Goal: Task Accomplishment & Management: Manage account settings

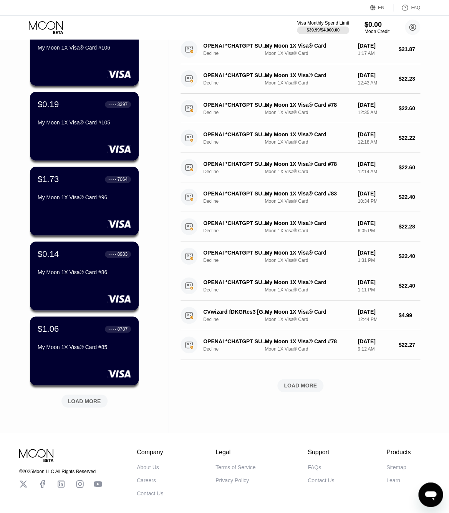
scroll to position [85, 0]
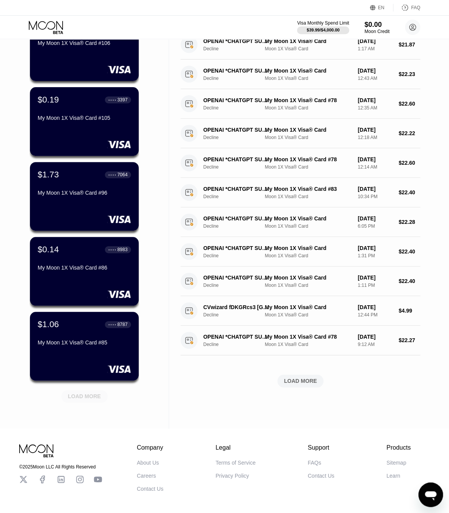
click at [88, 403] on div "LOAD MORE" at bounding box center [84, 396] width 46 height 13
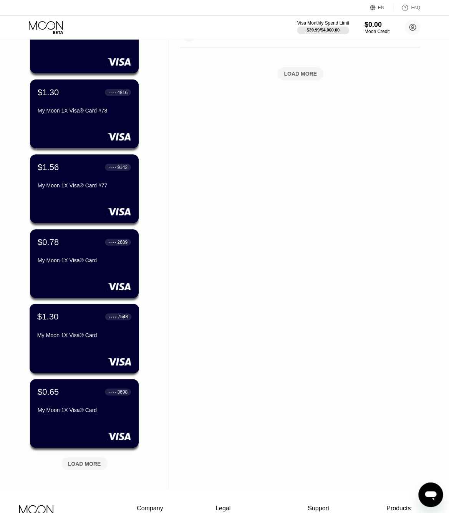
scroll to position [393, 0]
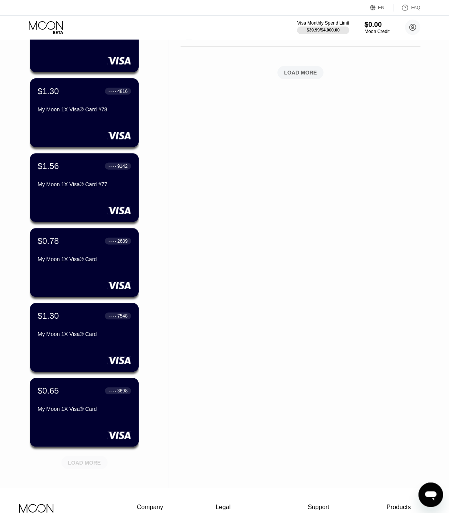
click at [86, 462] on div "LOAD MORE" at bounding box center [84, 462] width 33 height 7
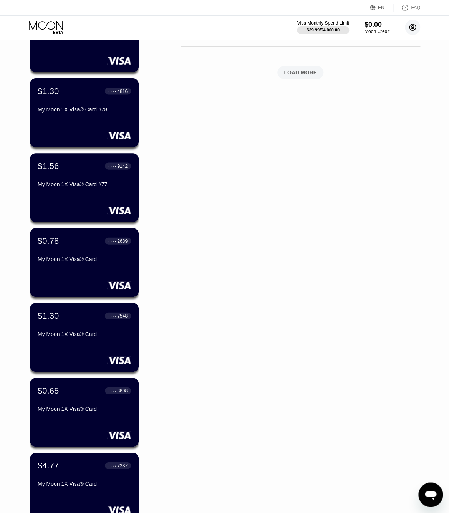
click at [410, 28] on circle at bounding box center [412, 27] width 15 height 15
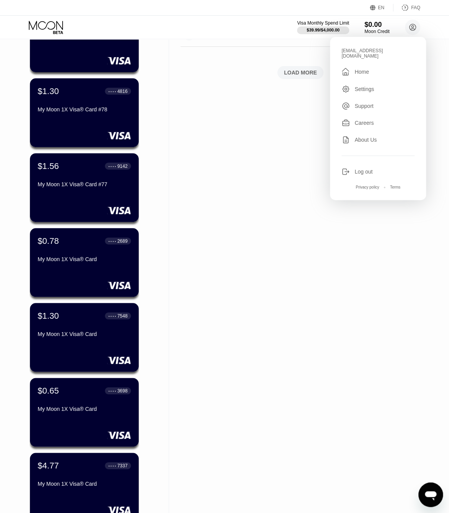
click at [184, 408] on div "Activity Export Transaction Detail Card or Product Detail Date & Time Amount OP…" at bounding box center [300, 254] width 263 height 1217
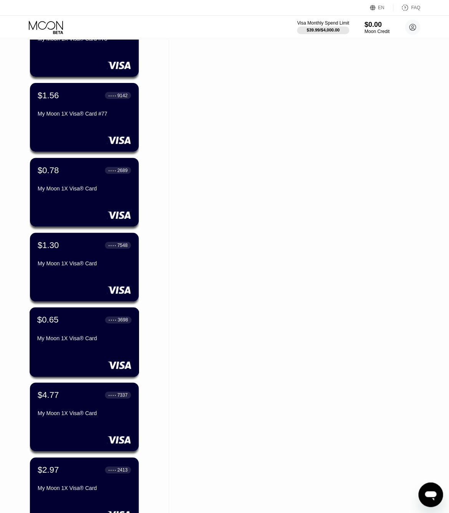
scroll to position [477, 0]
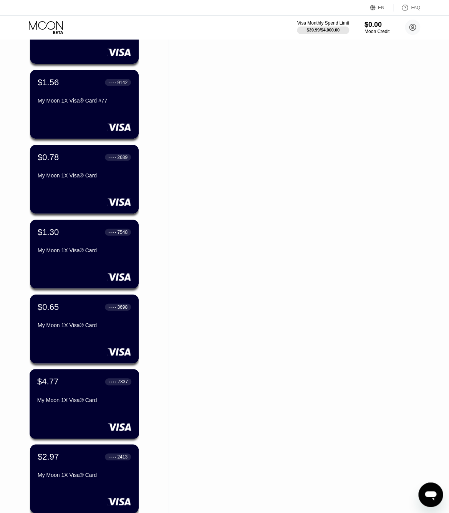
click at [111, 416] on div "$4.77 ● ● ● ● 7337 My Moon 1X Visa® Card" at bounding box center [85, 404] width 110 height 70
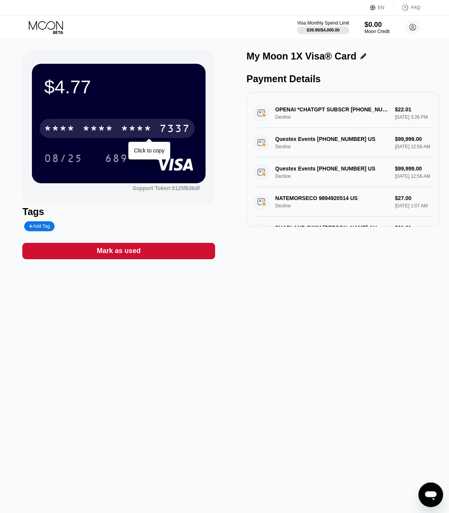
click at [179, 125] on div "7337" at bounding box center [174, 129] width 31 height 12
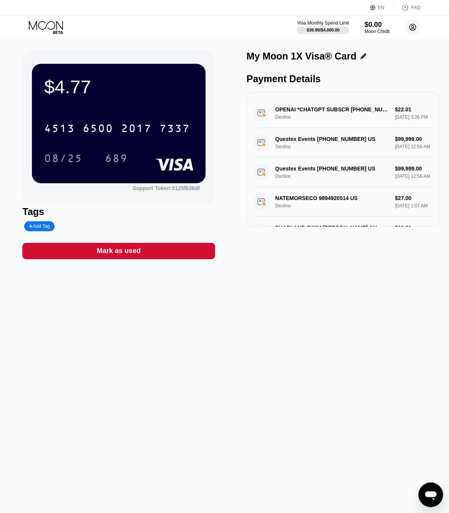
click at [416, 29] on circle at bounding box center [412, 27] width 15 height 15
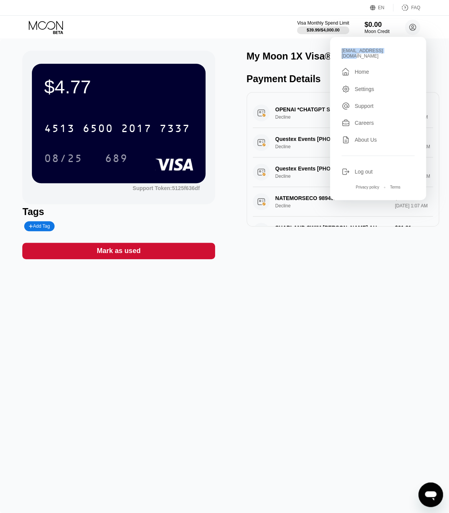
drag, startPoint x: 393, startPoint y: 53, endPoint x: 341, endPoint y: 50, distance: 51.6
click at [341, 51] on div "kotik-21.05@inbox.lv  Home Settings Support Careers About Us Log out Privacy p…" at bounding box center [378, 118] width 96 height 163
click at [354, 46] on div "kotik-21.05@inbox.lv  Home Settings Support Careers About Us Log out Privacy p…" at bounding box center [378, 118] width 96 height 163
click at [354, 51] on div "[EMAIL_ADDRESS][DOMAIN_NAME]" at bounding box center [378, 53] width 73 height 11
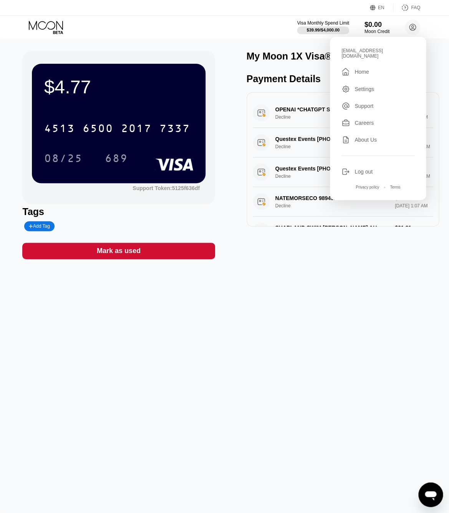
click at [354, 51] on div "[EMAIL_ADDRESS][DOMAIN_NAME]" at bounding box center [378, 53] width 73 height 11
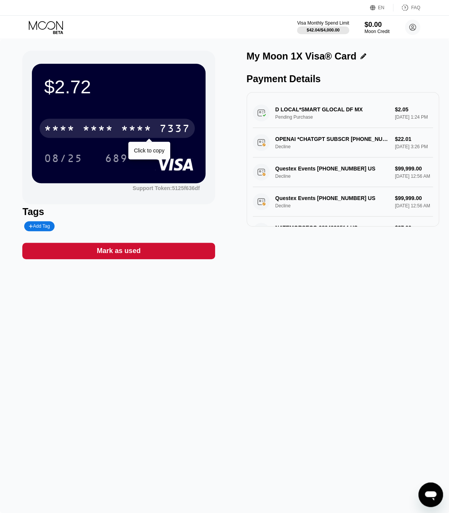
click at [145, 129] on div "* * * *" at bounding box center [136, 129] width 31 height 12
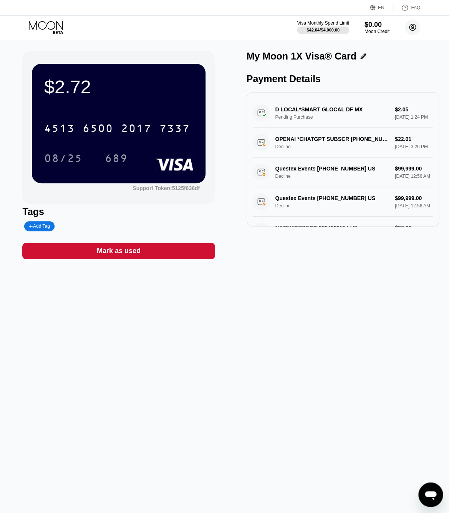
click at [416, 25] on circle at bounding box center [412, 27] width 15 height 15
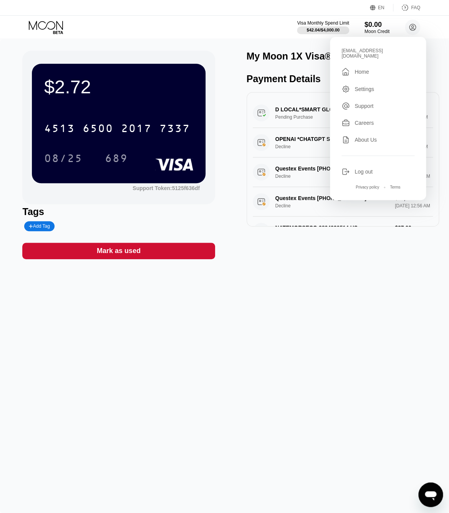
click at [379, 49] on div "[EMAIL_ADDRESS][DOMAIN_NAME]" at bounding box center [378, 53] width 73 height 11
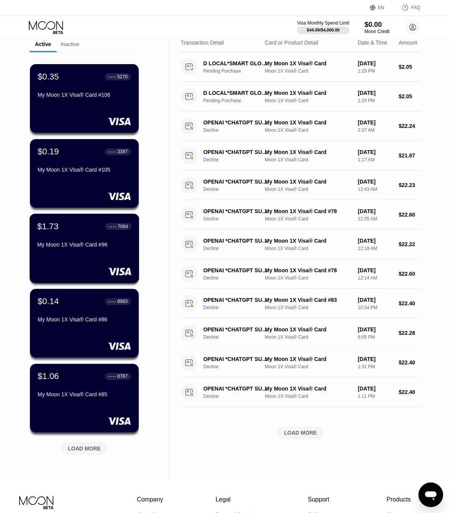
scroll to position [82, 0]
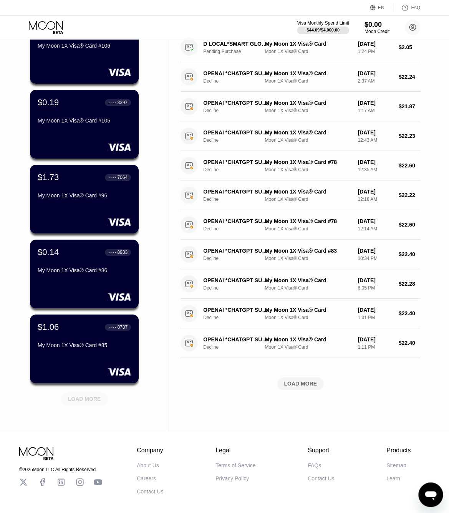
click at [73, 405] on div "LOAD MORE" at bounding box center [84, 399] width 46 height 13
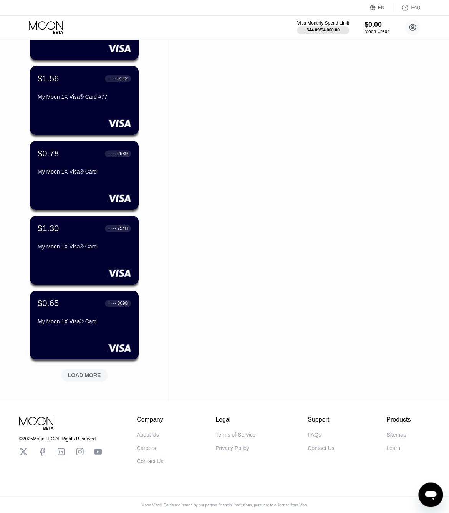
scroll to position [483, 0]
click at [86, 375] on div "LOAD MORE" at bounding box center [84, 375] width 33 height 7
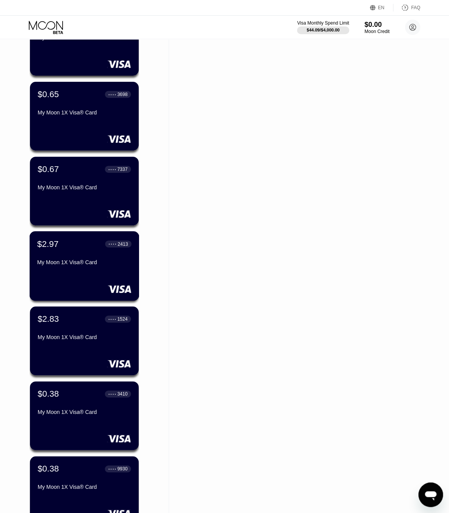
scroll to position [694, 0]
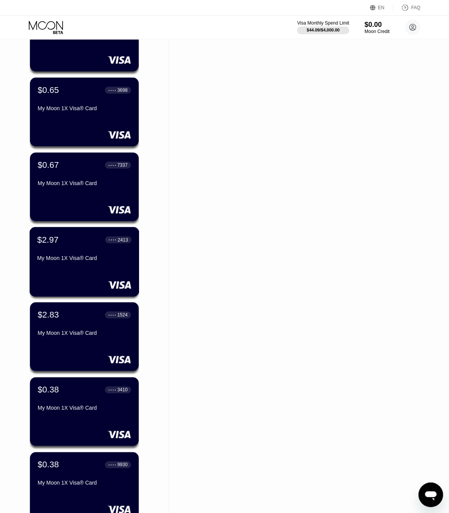
click at [71, 262] on div "My Moon 1X Visa® Card" at bounding box center [84, 259] width 94 height 9
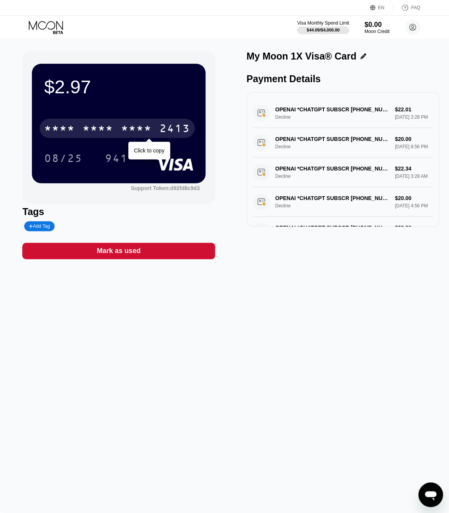
click at [136, 121] on div "* * * * * * * * * * * * 2413" at bounding box center [117, 128] width 155 height 19
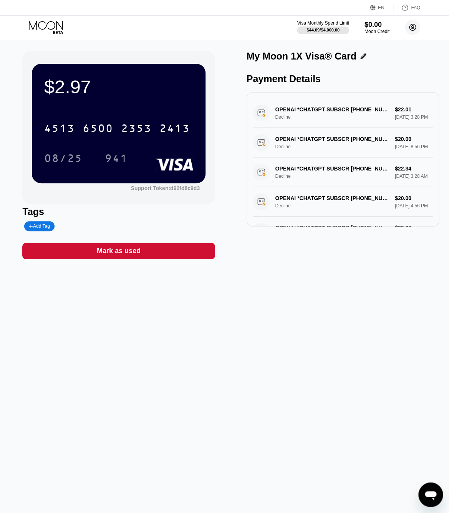
click at [413, 28] on circle at bounding box center [412, 27] width 15 height 15
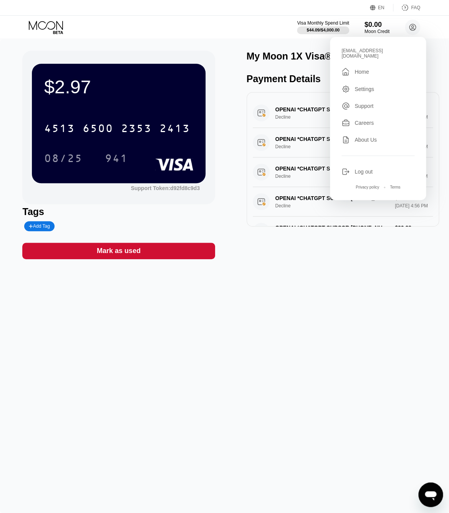
click at [375, 50] on div "[EMAIL_ADDRESS][DOMAIN_NAME]" at bounding box center [378, 53] width 73 height 11
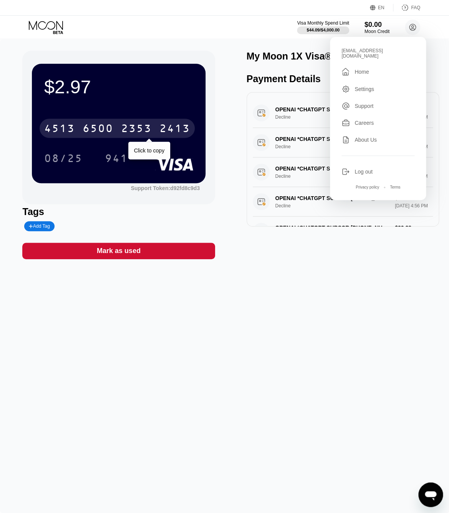
click at [168, 134] on div "2413" at bounding box center [174, 129] width 31 height 12
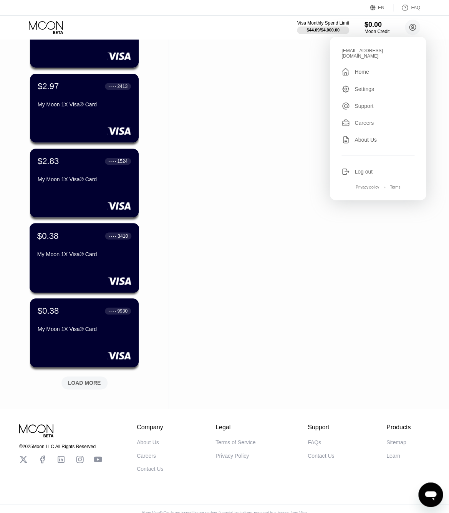
scroll to position [858, 0]
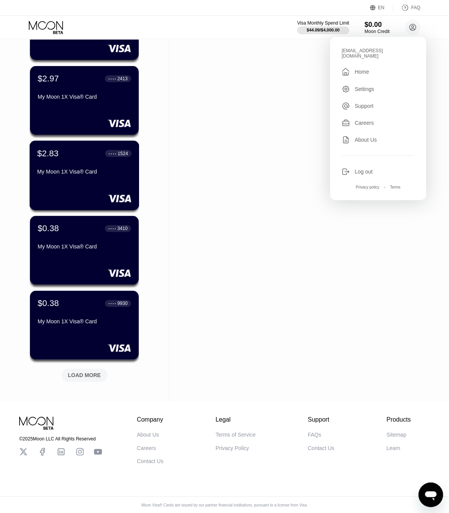
click at [87, 189] on div "$2.83 ● ● ● ● 1524 My Moon 1X Visa® Card" at bounding box center [85, 176] width 110 height 70
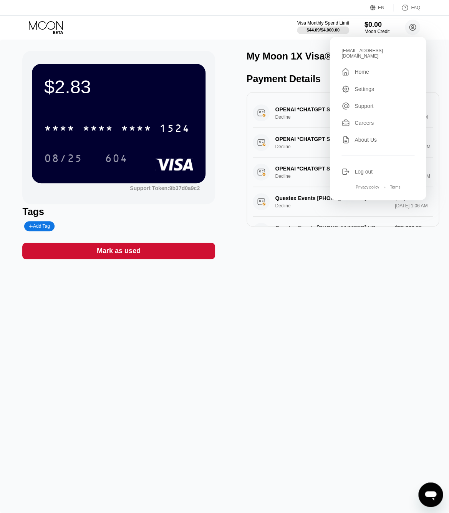
click at [59, 37] on div "Visa Monthly Spend Limit $44.09 / $4,000.00 $0.00 Moon Credit [EMAIL_ADDRESS][D…" at bounding box center [224, 27] width 449 height 23
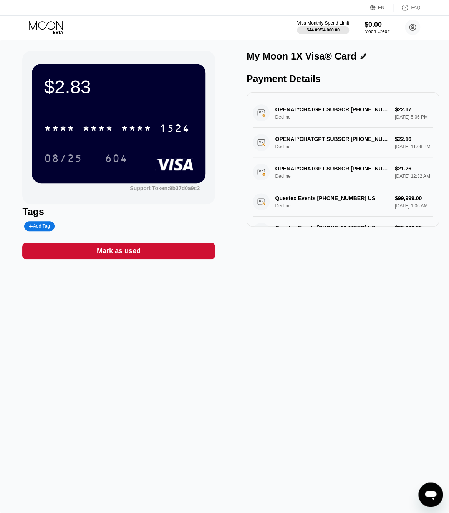
click at [53, 28] on icon at bounding box center [47, 27] width 36 height 13
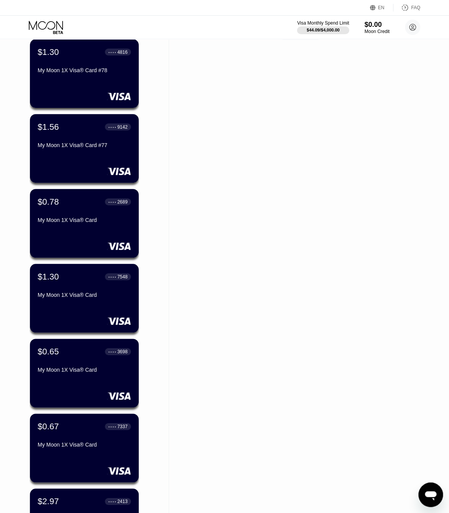
scroll to position [858, 0]
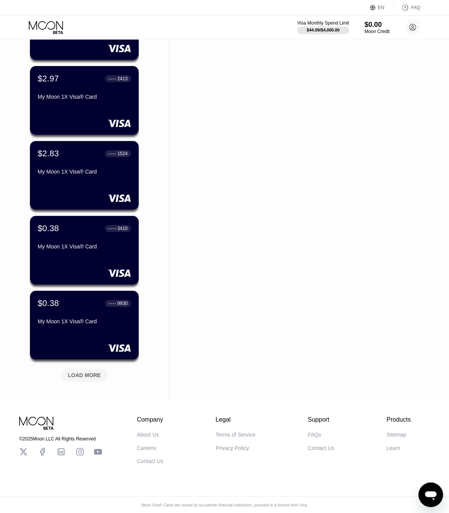
click at [86, 375] on div "LOAD MORE" at bounding box center [84, 375] width 33 height 7
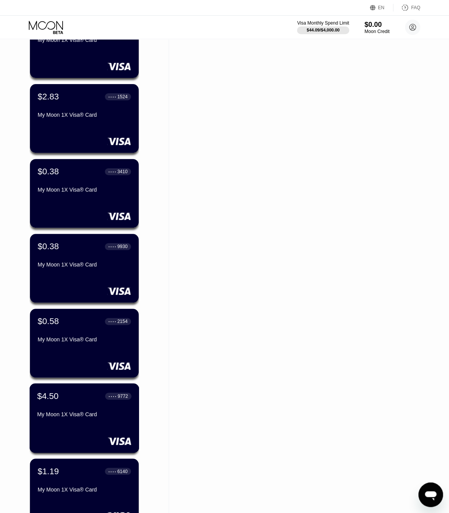
scroll to position [955, 0]
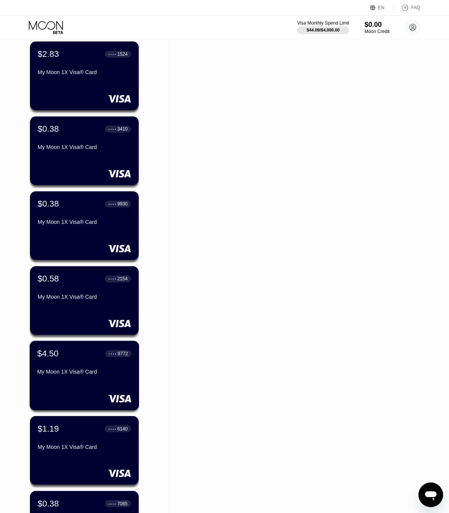
click at [80, 403] on div "$4.50 ● ● ● ● 9772 My Moon 1X Visa® Card" at bounding box center [85, 376] width 110 height 70
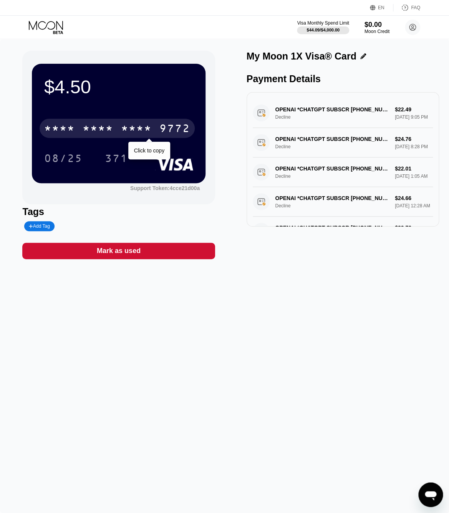
click at [161, 128] on div "9772" at bounding box center [174, 129] width 31 height 12
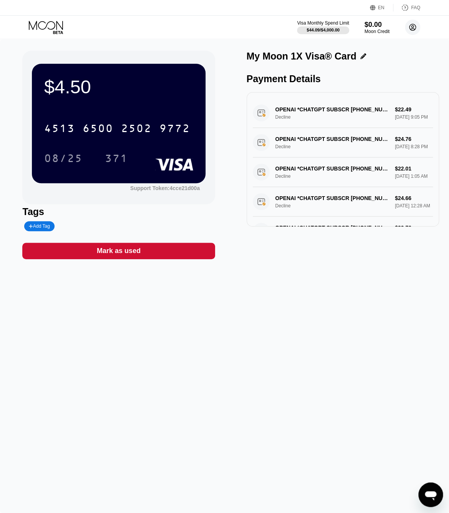
click at [405, 30] on icon at bounding box center [412, 27] width 15 height 15
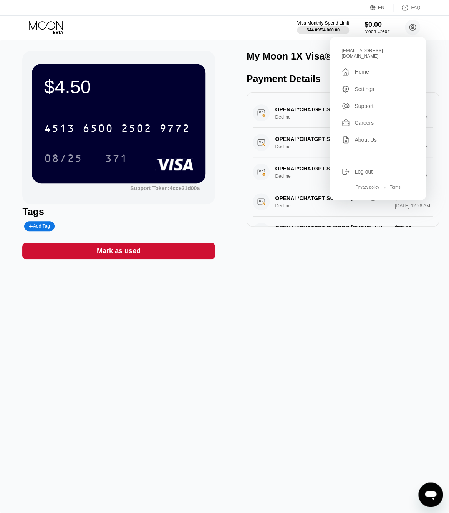
click at [355, 169] on div "Log out" at bounding box center [364, 172] width 18 height 6
